Goal: Information Seeking & Learning: Learn about a topic

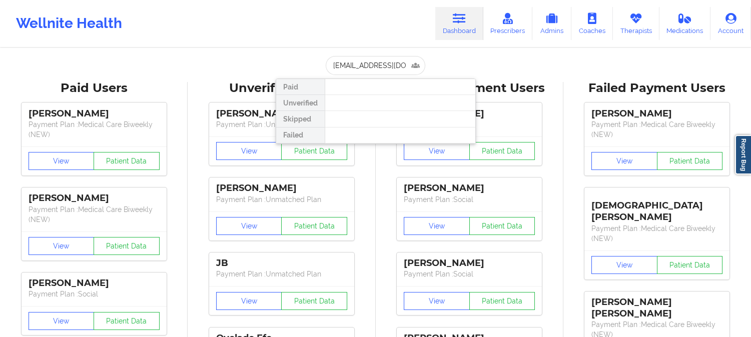
click at [373, 67] on input "[EMAIL_ADDRESS][DOMAIN_NAME]" at bounding box center [375, 65] width 99 height 19
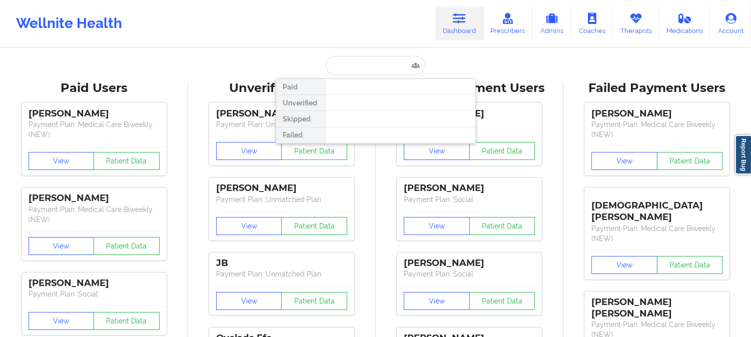
type input "[EMAIL_ADDRESS][DOMAIN_NAME]"
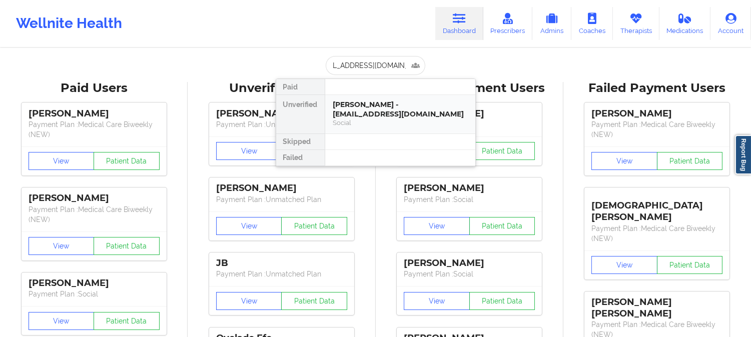
click at [383, 121] on div "Social" at bounding box center [400, 123] width 134 height 9
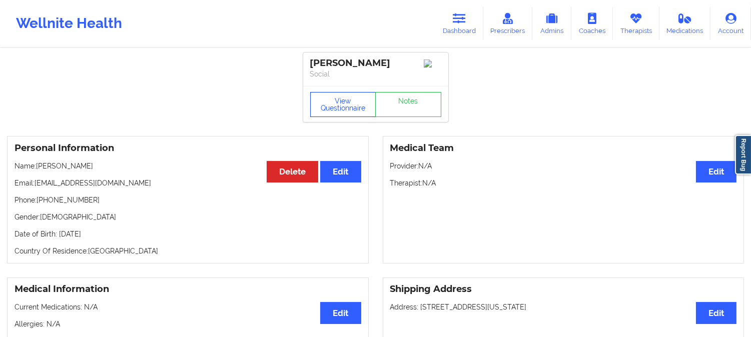
click at [343, 114] on button "View Questionnaire" at bounding box center [343, 104] width 66 height 25
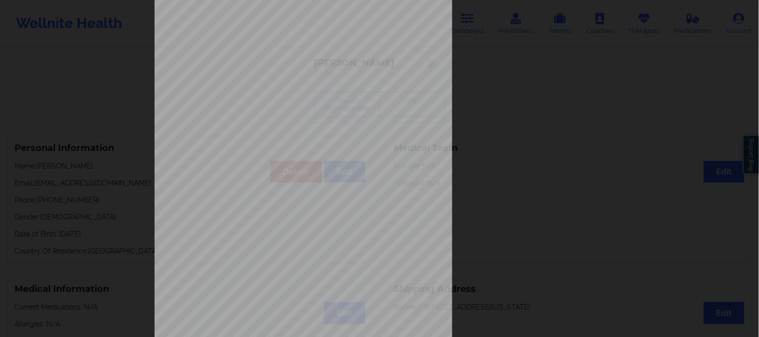
scroll to position [140, 0]
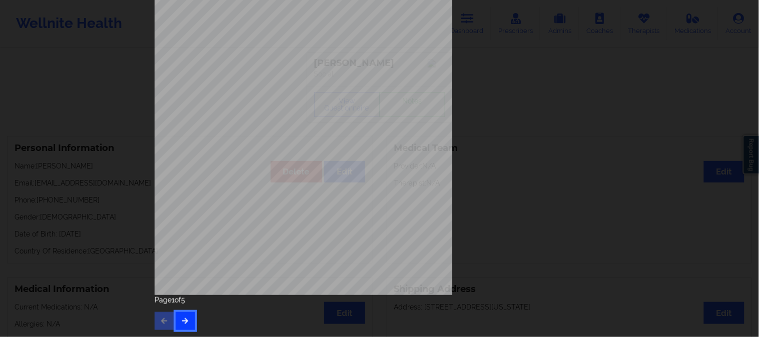
click at [188, 322] on button "button" at bounding box center [186, 321] width 20 height 18
click at [192, 319] on button "button" at bounding box center [186, 321] width 20 height 18
click at [187, 329] on button "button" at bounding box center [186, 321] width 20 height 18
click at [185, 323] on icon "button" at bounding box center [185, 321] width 9 height 6
click at [163, 323] on icon "button" at bounding box center [164, 321] width 9 height 6
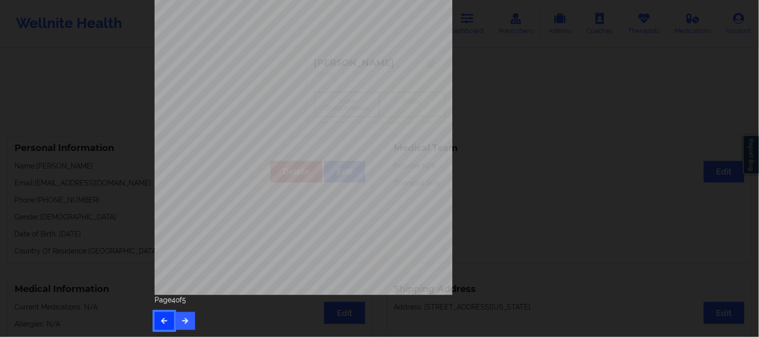
click at [161, 319] on icon "button" at bounding box center [164, 321] width 9 height 6
click at [613, 138] on div "Back cover of insurance image Page 3 of 5" at bounding box center [379, 168] width 759 height 337
